Goal: Information Seeking & Learning: Learn about a topic

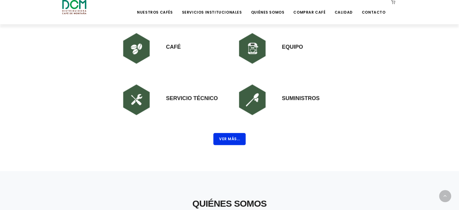
scroll to position [482, 0]
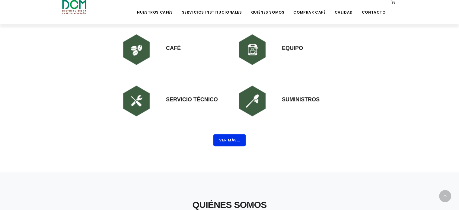
click at [235, 141] on button "Ver Más..." at bounding box center [229, 140] width 32 height 12
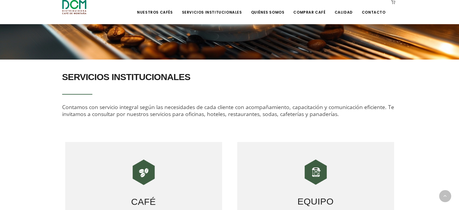
scroll to position [121, 0]
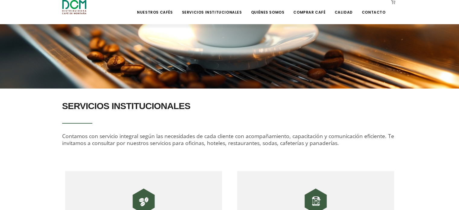
click at [376, 144] on div "SERVICIOS INSTITUCIONALES Contamos con servicio integral según las necesidades …" at bounding box center [229, 121] width 335 height 49
drag, startPoint x: 336, startPoint y: 144, endPoint x: 48, endPoint y: 127, distance: 288.4
click at [47, 127] on section "SERVICIOS INSTITUCIONALES Contamos con servicio integral según las necesidades …" at bounding box center [229, 123] width 459 height 70
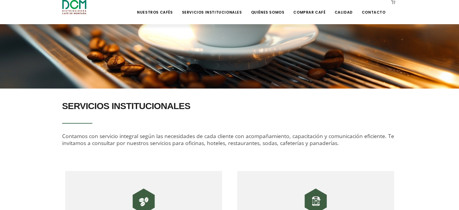
click at [195, 126] on div "SERVICIOS INSTITUCIONALES Contamos con servicio integral según las necesidades …" at bounding box center [229, 121] width 335 height 49
drag, startPoint x: 378, startPoint y: 138, endPoint x: 345, endPoint y: 145, distance: 33.2
click at [378, 138] on span "Contamos con servicio integral según las necesidades de cada cliente con acompa…" at bounding box center [228, 139] width 332 height 14
click at [298, 101] on h2 "SERVICIOS INSTITUCIONALES" at bounding box center [229, 105] width 335 height 17
drag, startPoint x: 282, startPoint y: 99, endPoint x: 440, endPoint y: 133, distance: 161.0
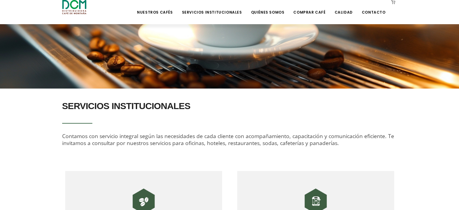
click at [440, 133] on section "SERVICIOS INSTITUCIONALES Contamos con servicio integral según las necesidades …" at bounding box center [229, 123] width 459 height 70
click at [297, 112] on h2 "SERVICIOS INSTITUCIONALES" at bounding box center [229, 105] width 335 height 17
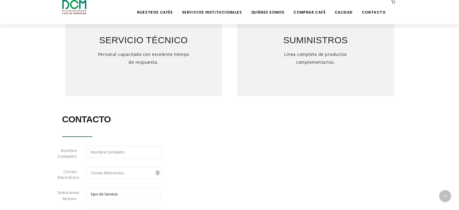
scroll to position [422, 0]
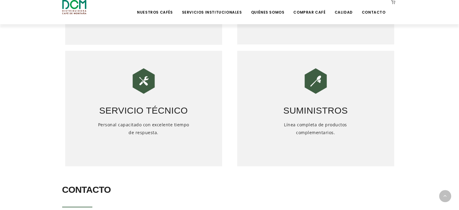
click at [146, 79] on img at bounding box center [144, 81] width 30 height 30
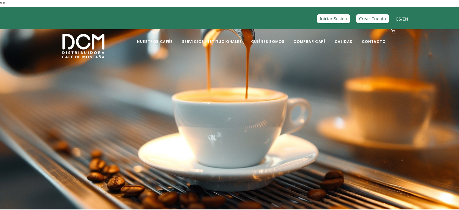
scroll to position [0, 0]
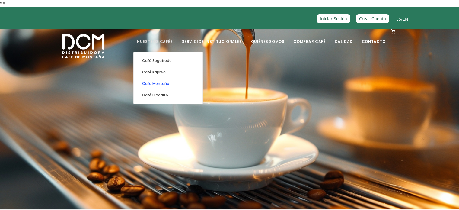
click at [177, 84] on link "Café Montaña" at bounding box center [168, 83] width 63 height 11
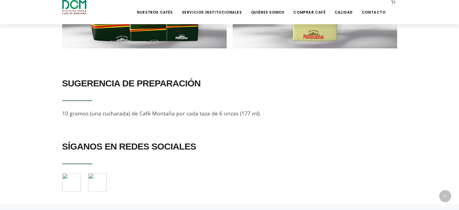
scroll to position [514, 0]
